Goal: Task Accomplishment & Management: Complete application form

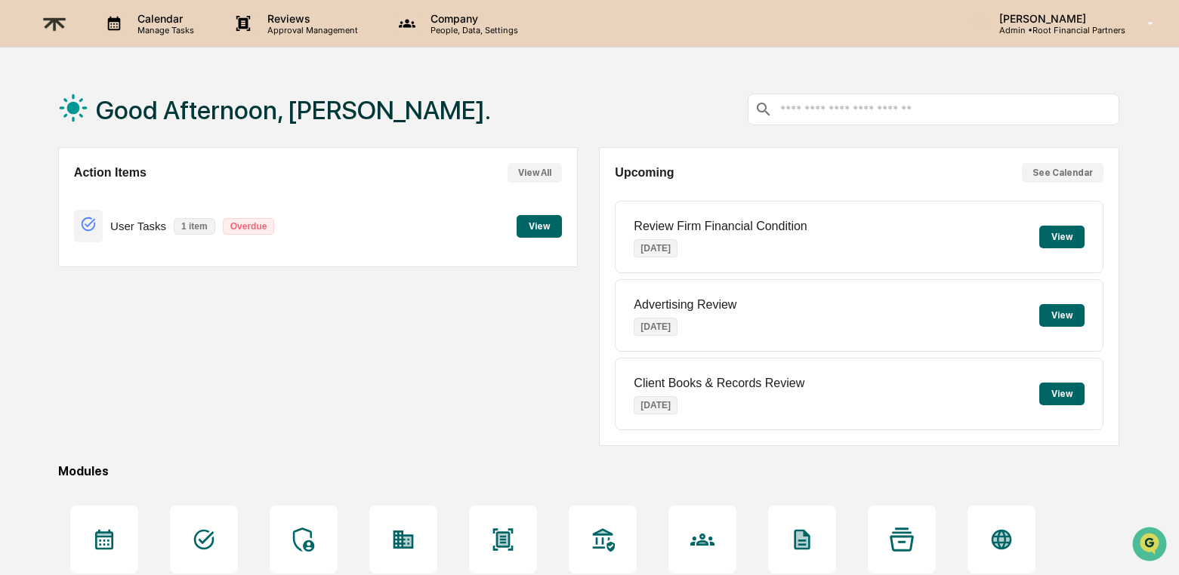
click at [289, 28] on p "Approval Management" at bounding box center [310, 30] width 110 height 11
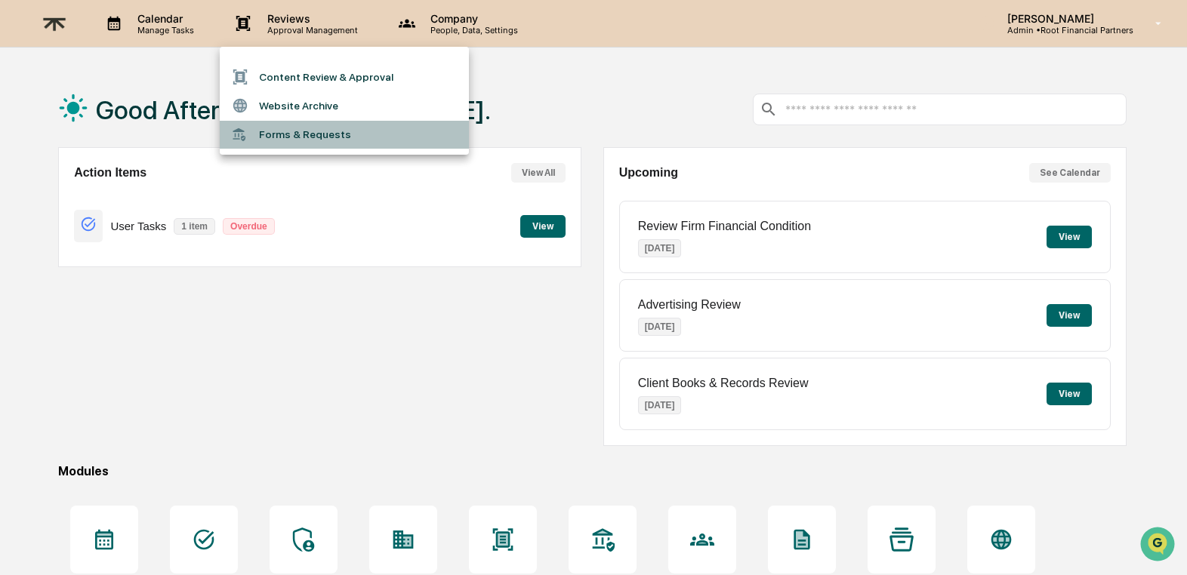
click at [313, 140] on li "Forms & Requests" at bounding box center [344, 135] width 249 height 28
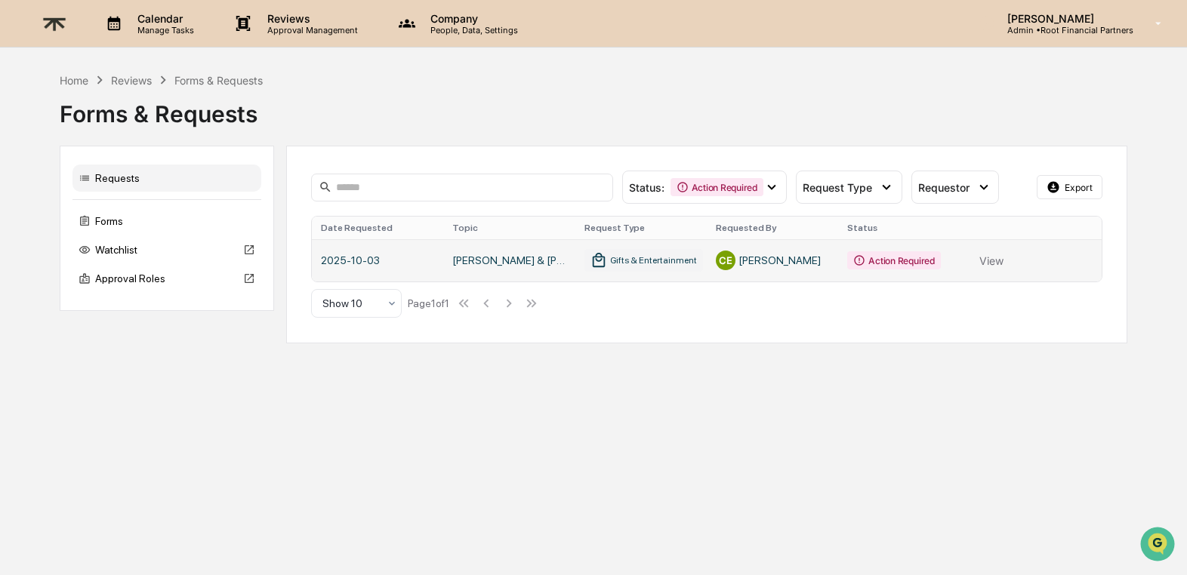
click at [1000, 265] on link at bounding box center [707, 260] width 791 height 42
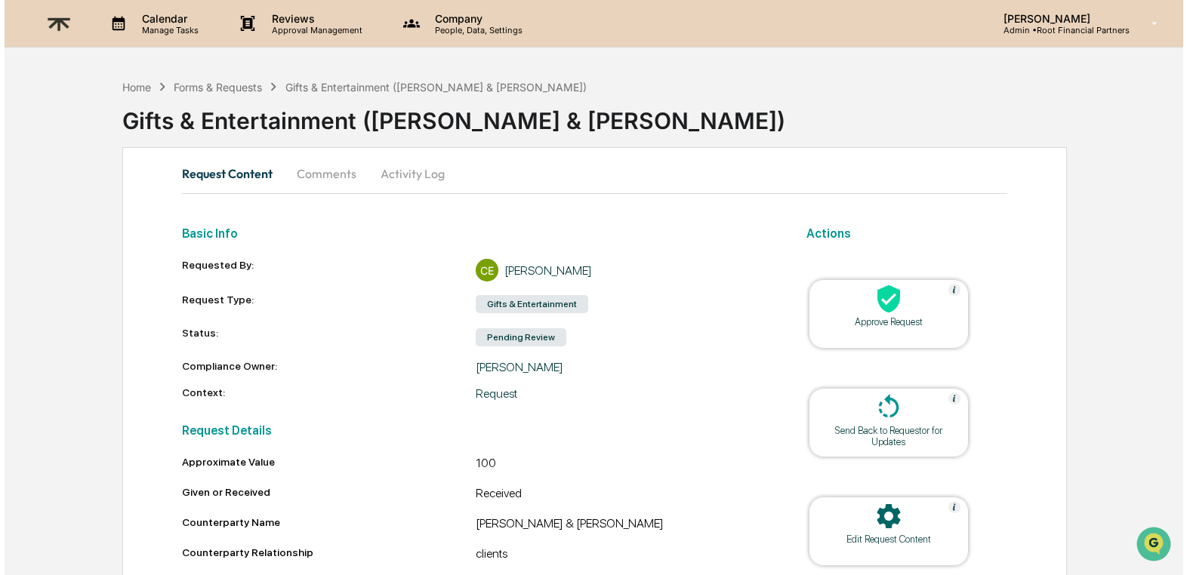
scroll to position [171, 0]
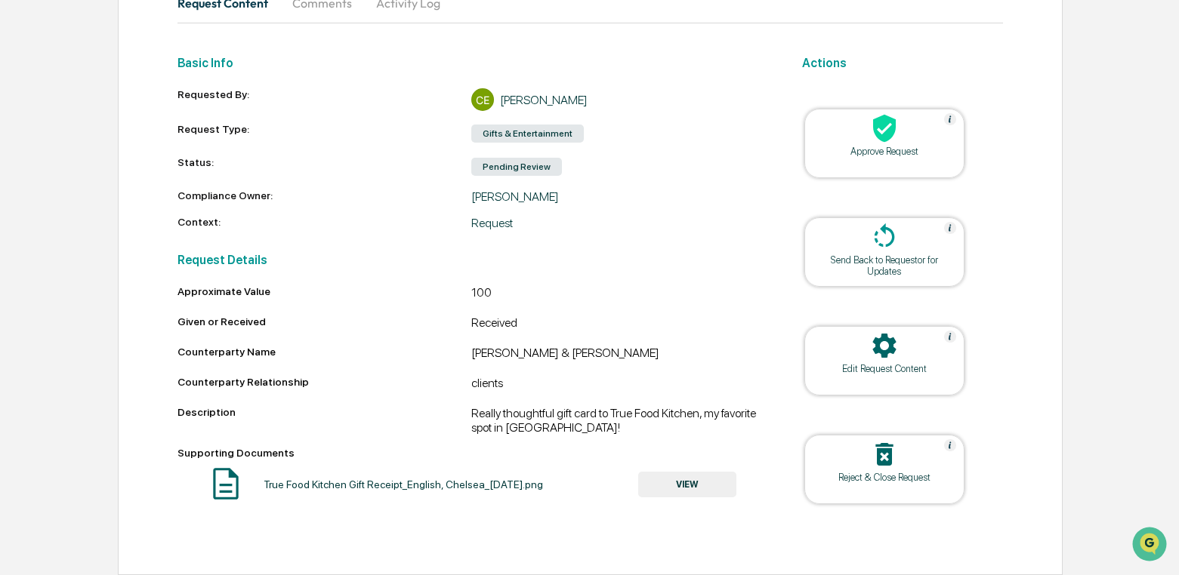
click at [863, 153] on div "Approve Request" at bounding box center [884, 151] width 136 height 11
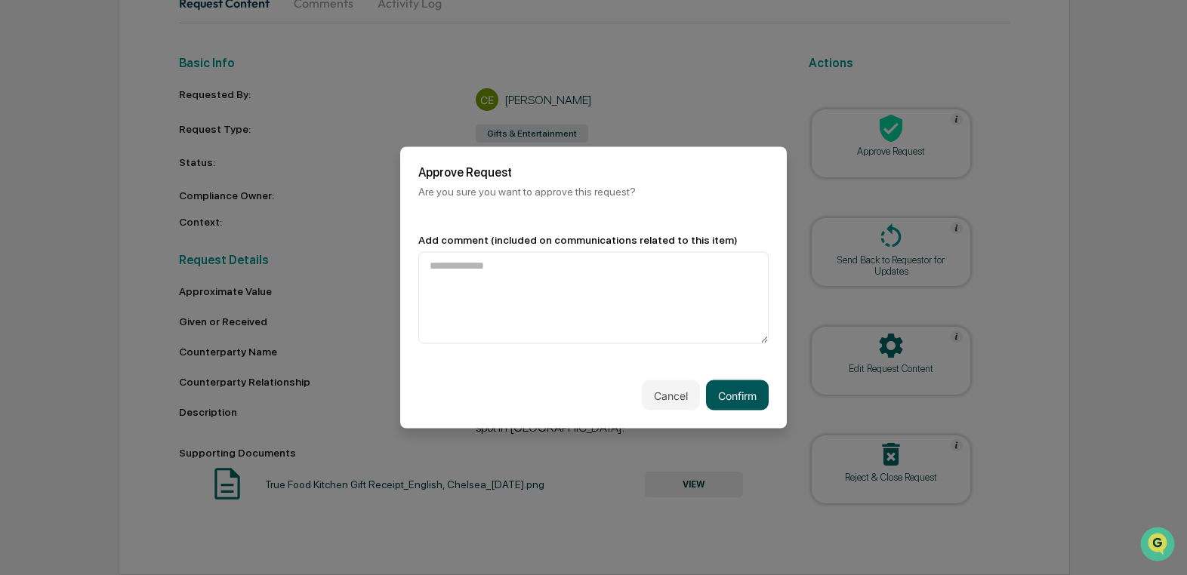
click at [754, 393] on button "Confirm" at bounding box center [737, 396] width 63 height 30
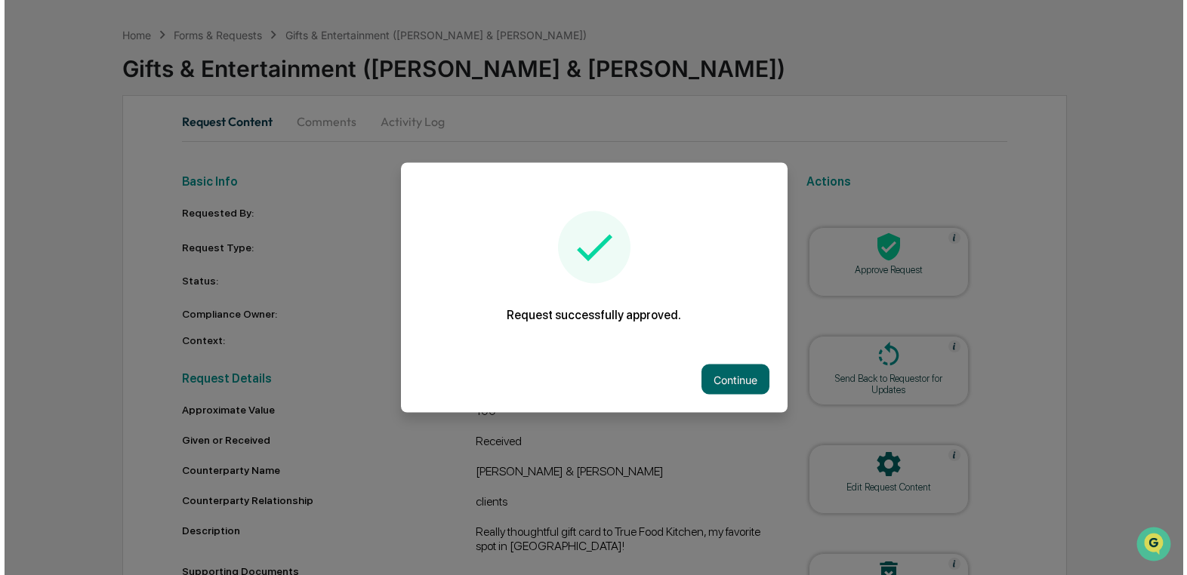
scroll to position [0, 0]
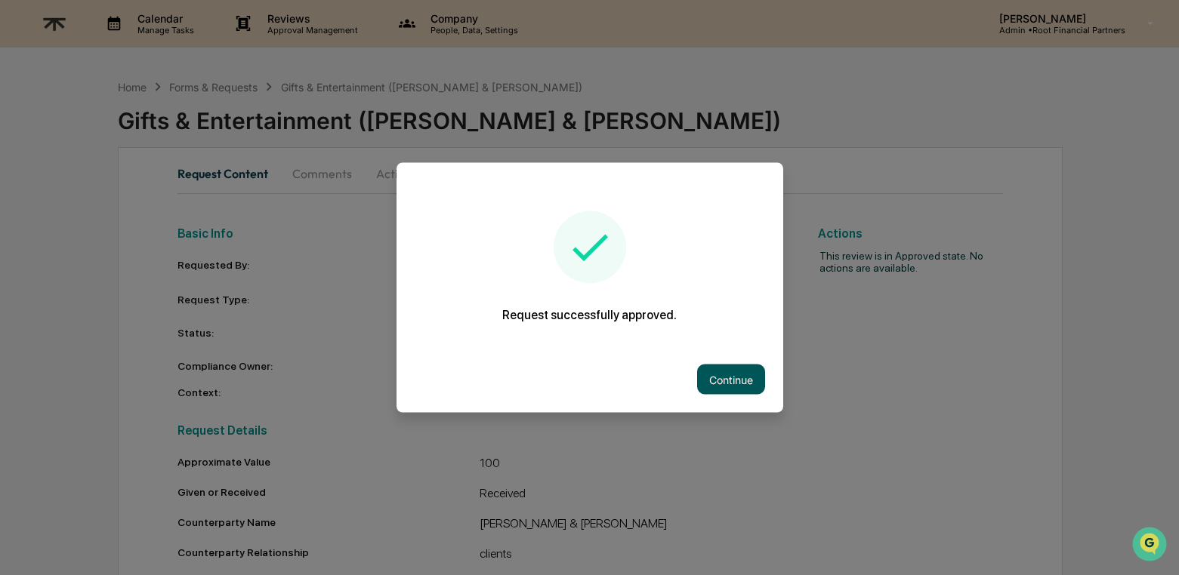
click at [712, 387] on button "Continue" at bounding box center [731, 380] width 68 height 30
